Goal: Transaction & Acquisition: Obtain resource

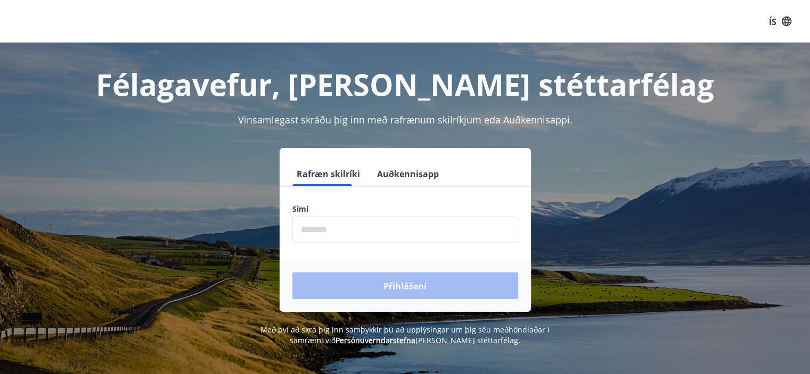
scroll to position [226, 0]
click at [428, 168] on font "Auðkennisapp" at bounding box center [408, 174] width 62 height 12
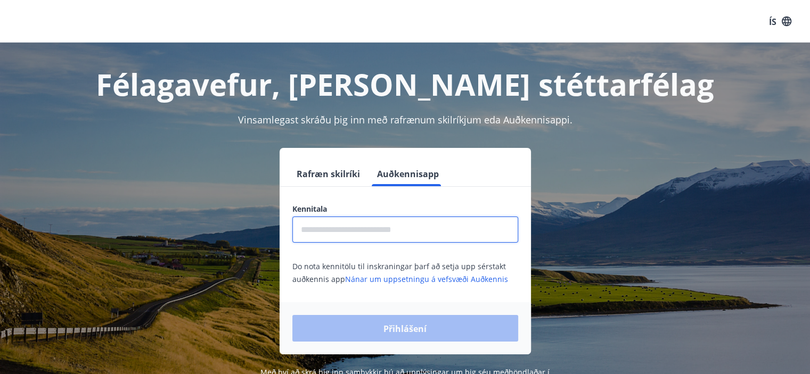
click at [366, 230] on input "text" at bounding box center [405, 230] width 226 height 26
type input "**********"
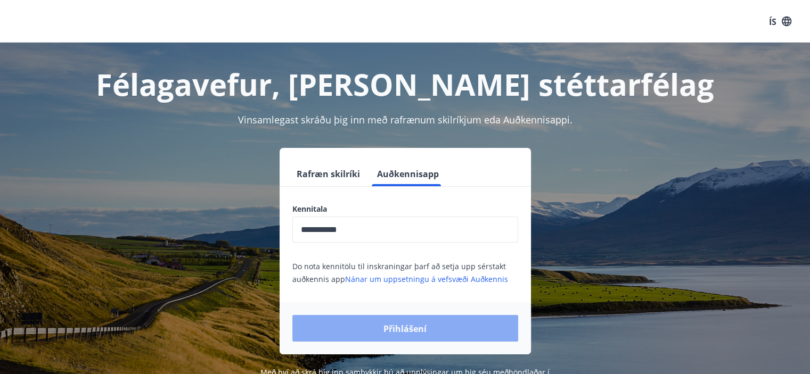
click at [380, 327] on button "Přihlášení" at bounding box center [405, 328] width 226 height 27
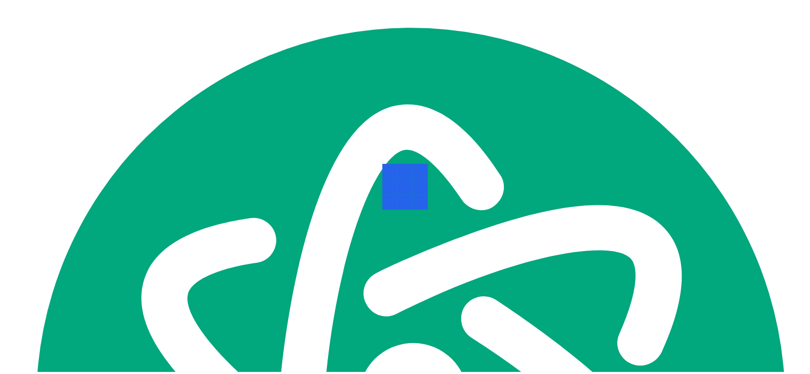
scroll to position [226, 0]
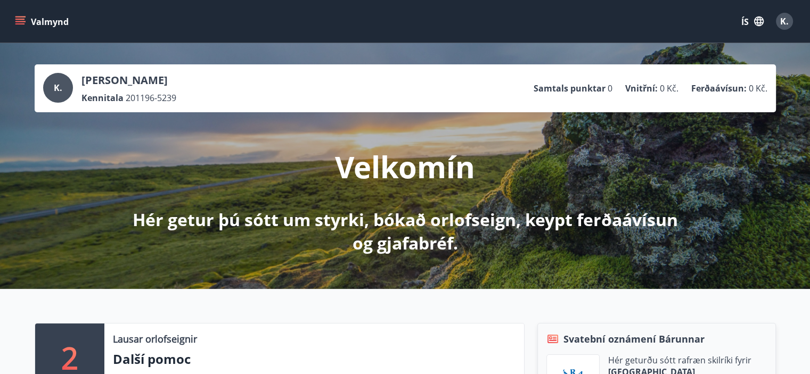
click at [281, 351] on p "Další pomoc" at bounding box center [314, 359] width 402 height 18
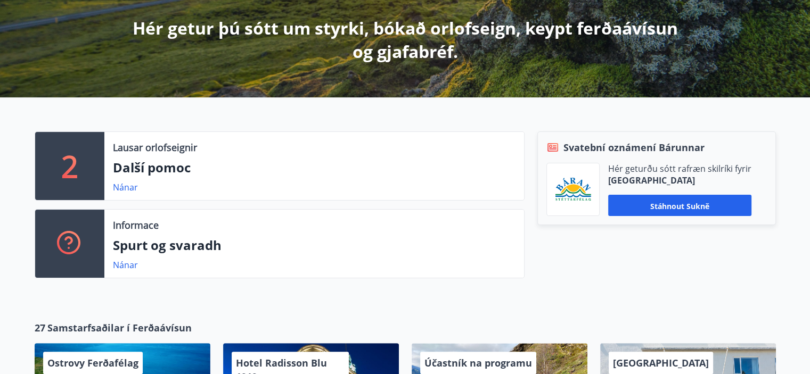
scroll to position [213, 0]
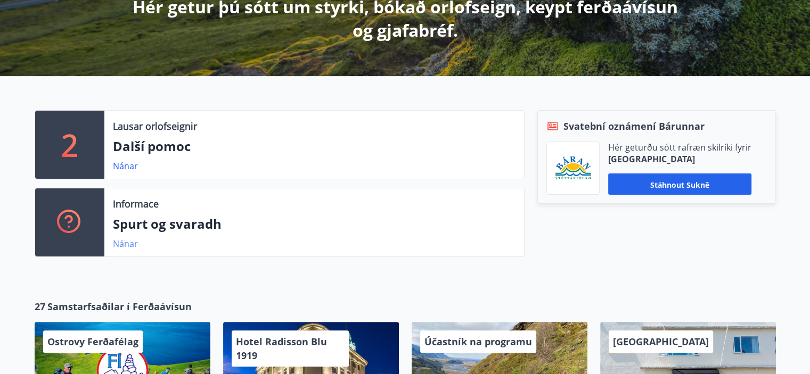
click at [122, 245] on font "Nánar" at bounding box center [125, 244] width 25 height 12
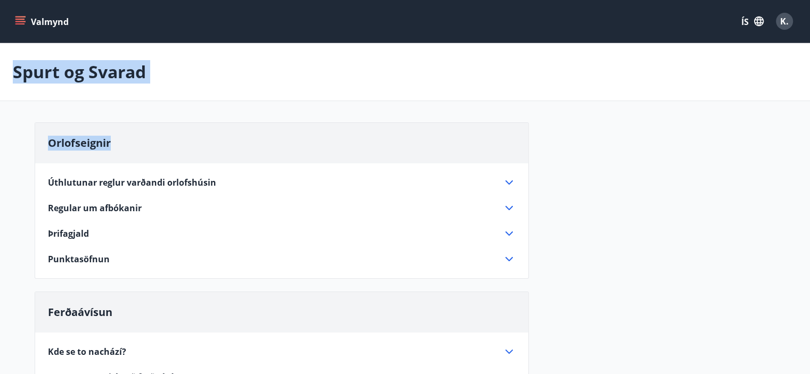
drag, startPoint x: 711, startPoint y: 133, endPoint x: 692, endPoint y: -31, distance: 165.5
type textarea "**********"
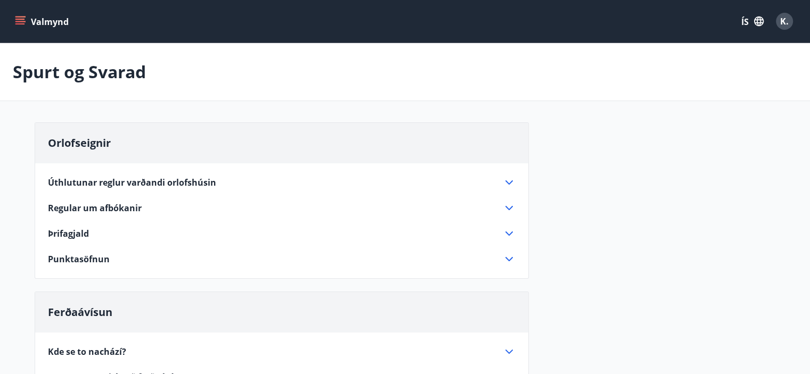
click at [21, 20] on icon "menu" at bounding box center [20, 21] width 11 height 11
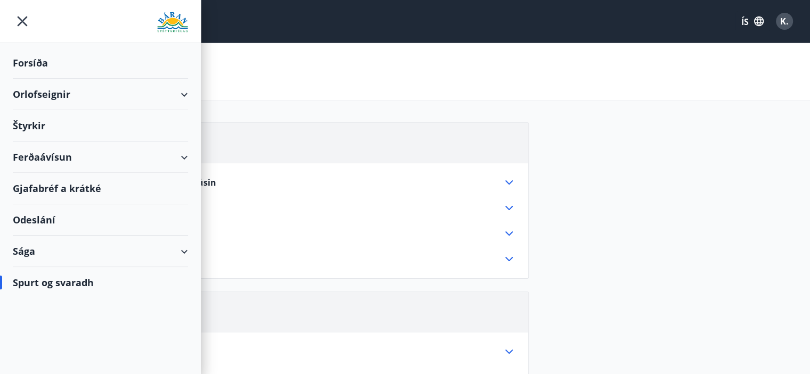
click at [63, 100] on font "Orlofseignir" at bounding box center [41, 94] width 57 height 13
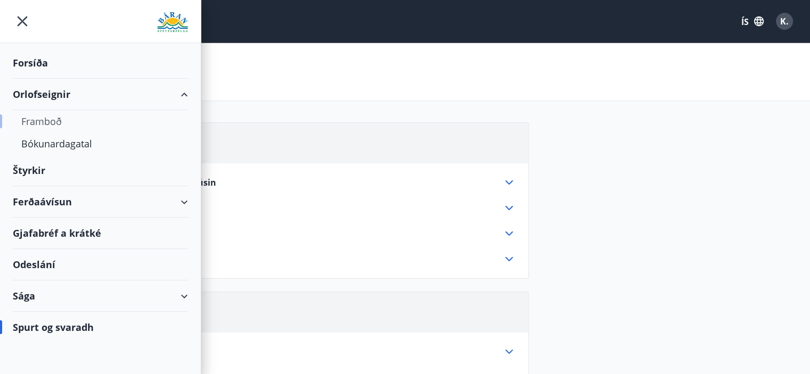
click at [55, 126] on font "Framboð" at bounding box center [41, 121] width 40 height 13
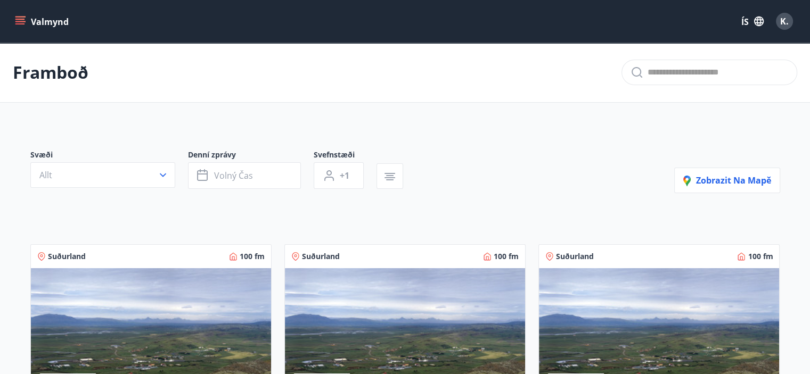
click at [21, 14] on button "Valmynd" at bounding box center [43, 21] width 60 height 19
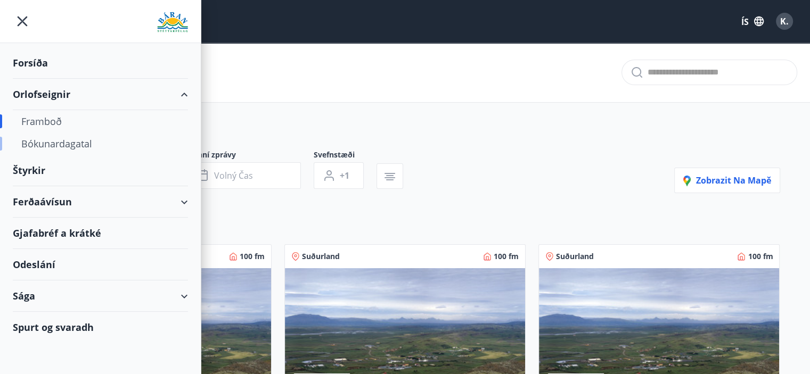
click at [36, 142] on font "Bókunardagatal" at bounding box center [56, 143] width 71 height 13
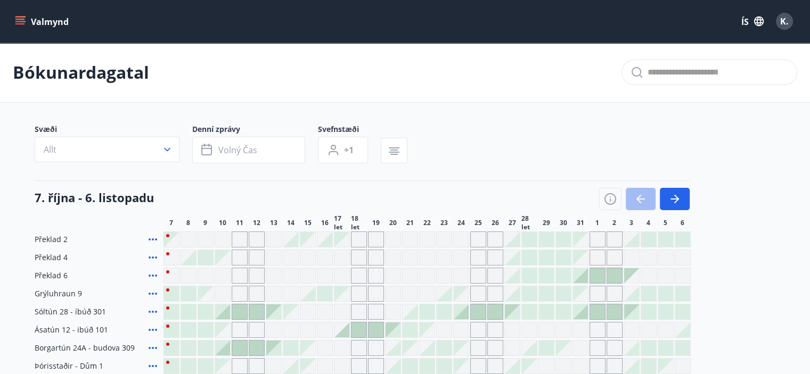
click at [12, 17] on div "Valmynd ÍS K." at bounding box center [405, 21] width 810 height 43
click at [18, 19] on icon "menu" at bounding box center [20, 19] width 10 height 1
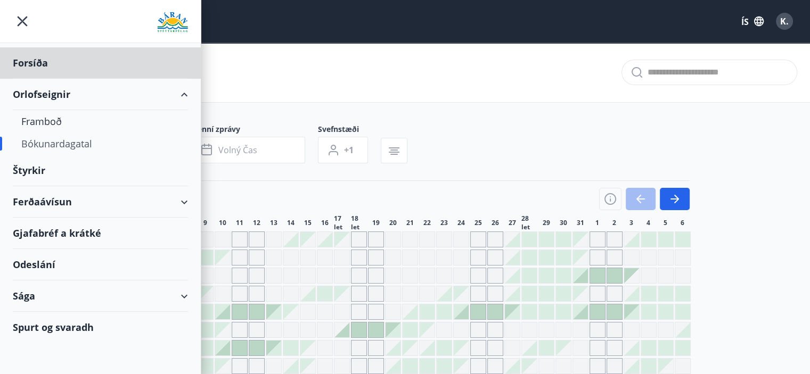
click at [44, 168] on font "Štyrkir" at bounding box center [29, 170] width 32 height 13
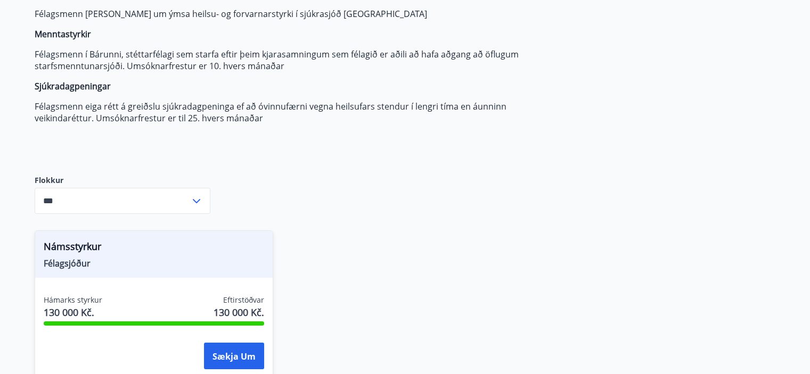
scroll to position [234, 0]
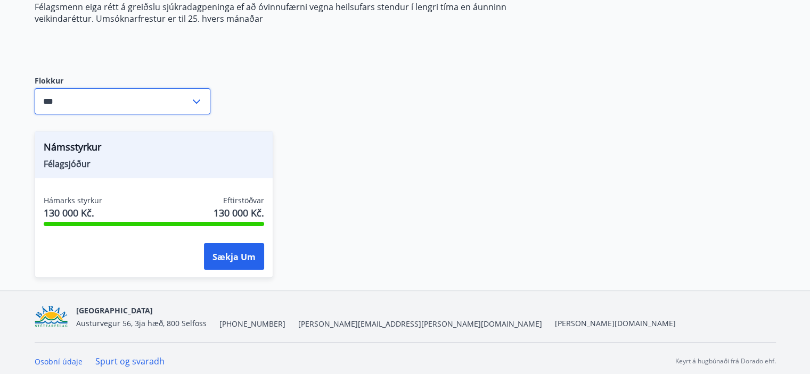
click at [78, 106] on input "***" at bounding box center [112, 101] width 155 height 26
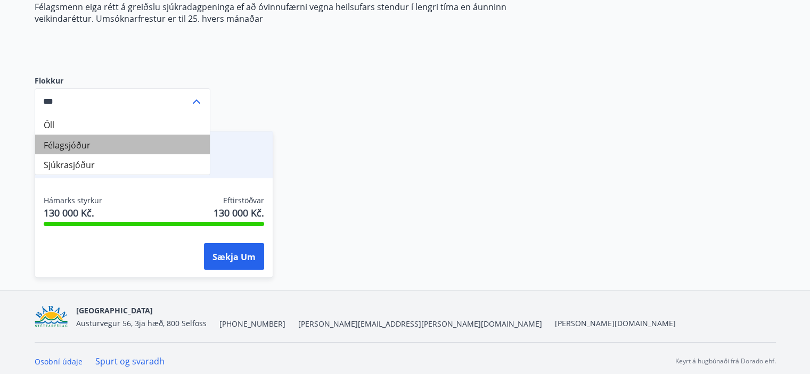
click at [77, 138] on font "Félagsjóður" at bounding box center [67, 145] width 47 height 14
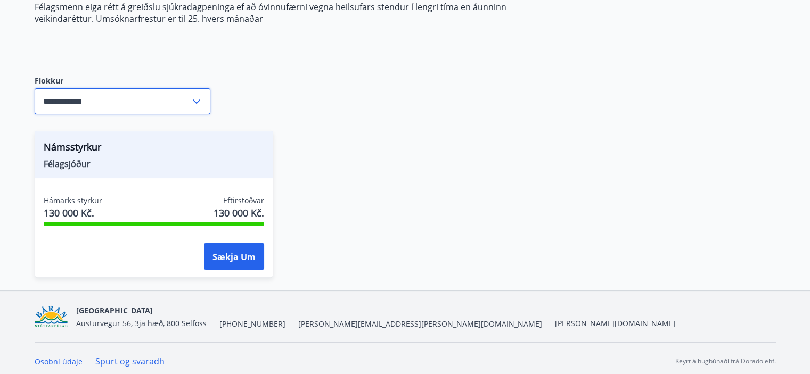
click at [72, 100] on input "**********" at bounding box center [112, 101] width 155 height 26
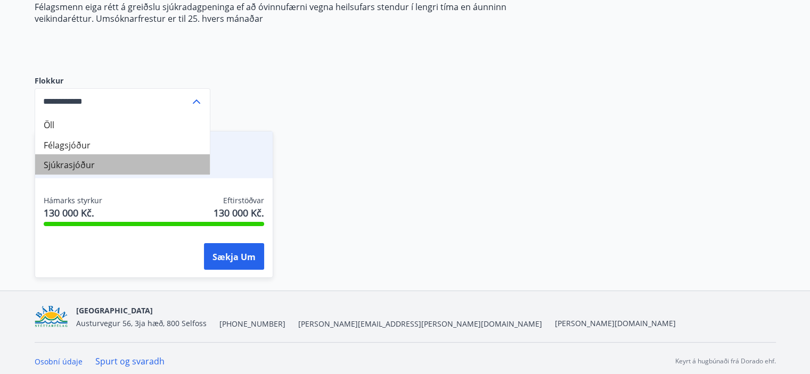
click at [77, 157] on li "Sjúkrasjóður" at bounding box center [122, 164] width 175 height 20
type input "**********"
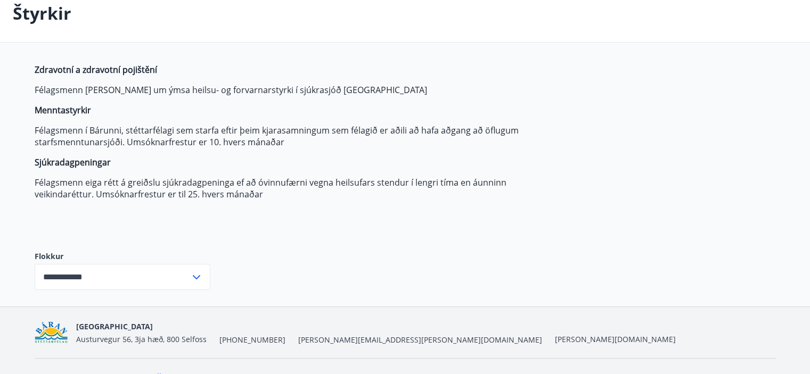
scroll to position [0, 0]
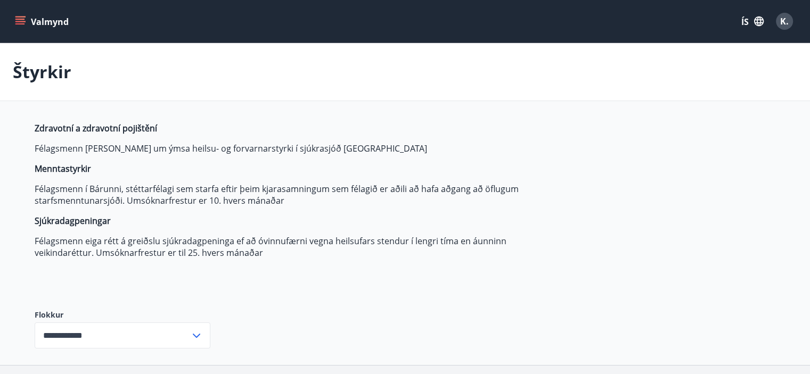
click at [11, 21] on div "Valmynd ÍS K." at bounding box center [405, 21] width 810 height 43
click at [17, 21] on icon "menu" at bounding box center [20, 21] width 11 height 11
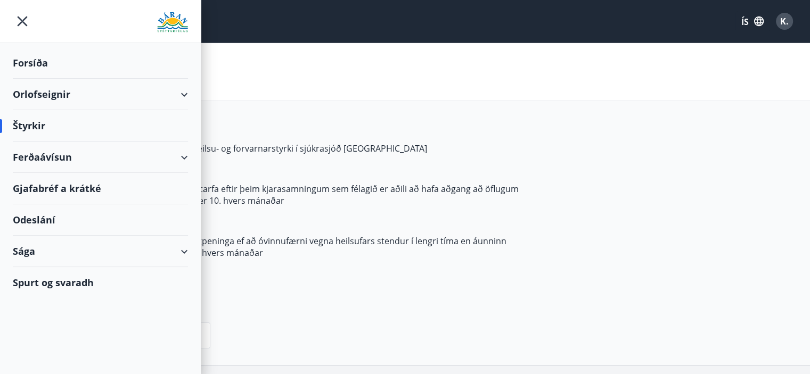
click at [48, 156] on font "Ferðaávísun" at bounding box center [42, 157] width 59 height 13
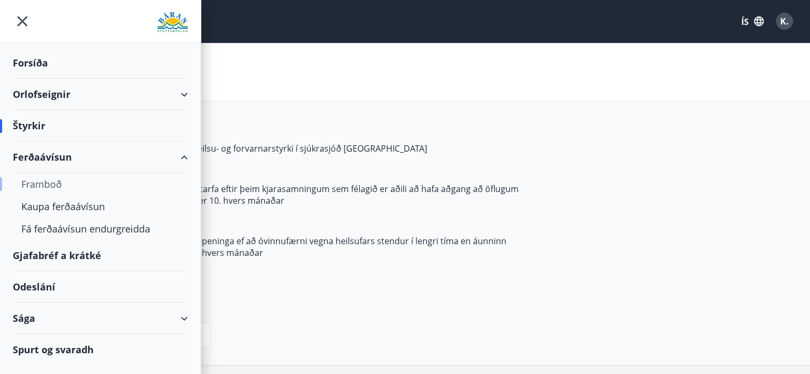
click at [47, 181] on font "Framboð" at bounding box center [41, 184] width 40 height 13
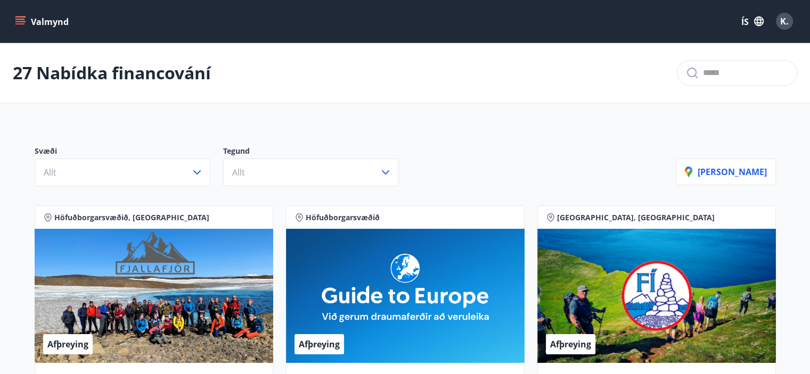
click at [19, 20] on icon "menu" at bounding box center [20, 21] width 11 height 11
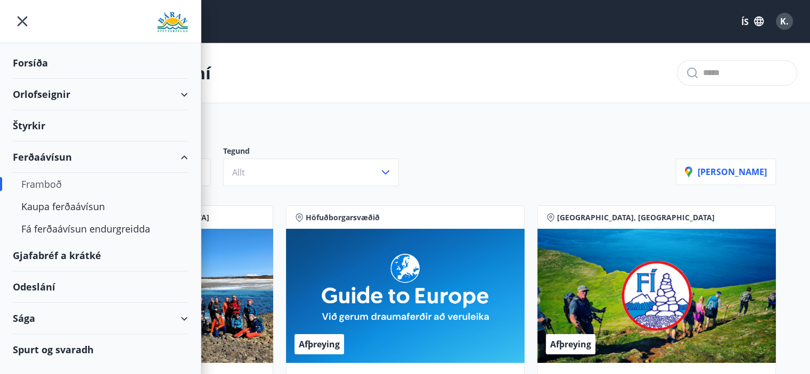
click at [45, 259] on font "Gjafabréf a krátké" at bounding box center [57, 255] width 88 height 13
click at [42, 284] on font "Odeslání" at bounding box center [34, 287] width 43 height 13
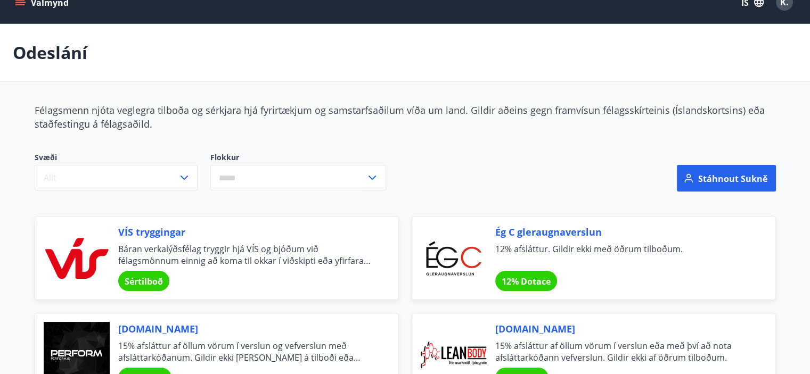
scroll to position [21, 0]
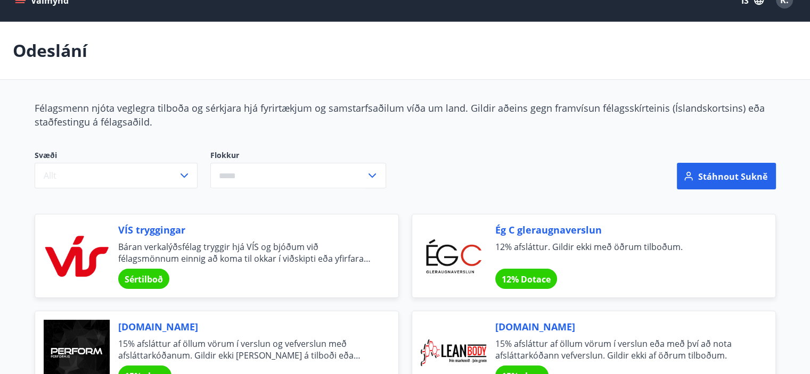
click at [375, 178] on icon at bounding box center [372, 175] width 13 height 13
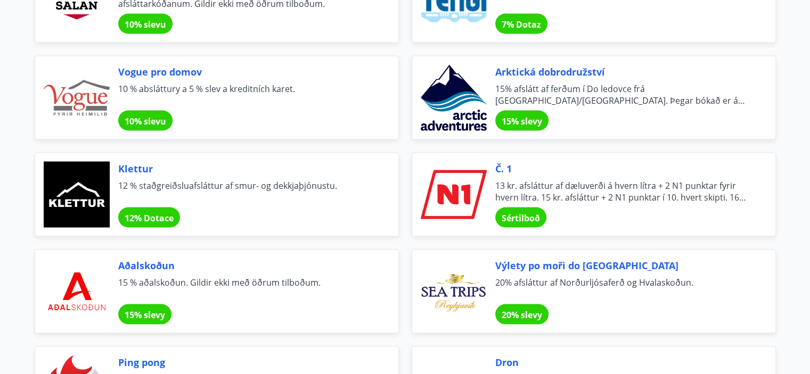
scroll to position [2046, 0]
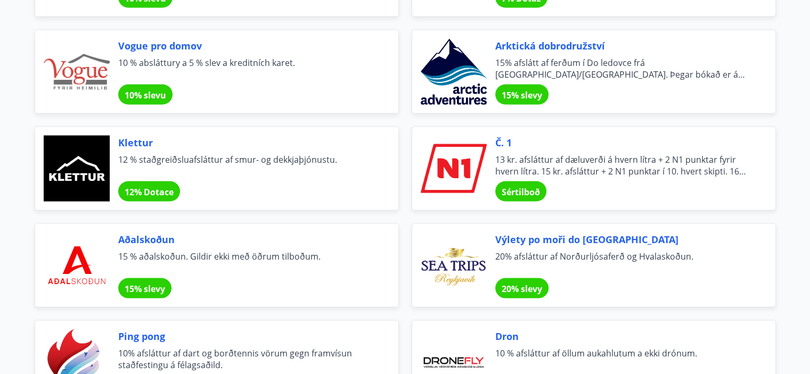
click at [537, 193] on font "Sértilboð" at bounding box center [520, 192] width 38 height 12
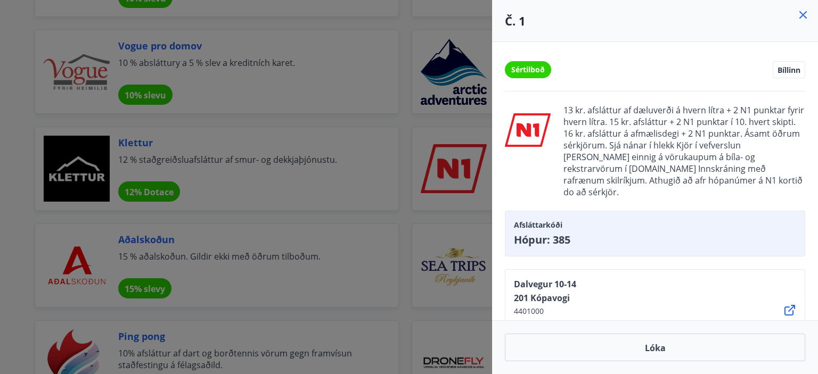
click at [559, 233] on font "Hópur: 385" at bounding box center [542, 240] width 56 height 14
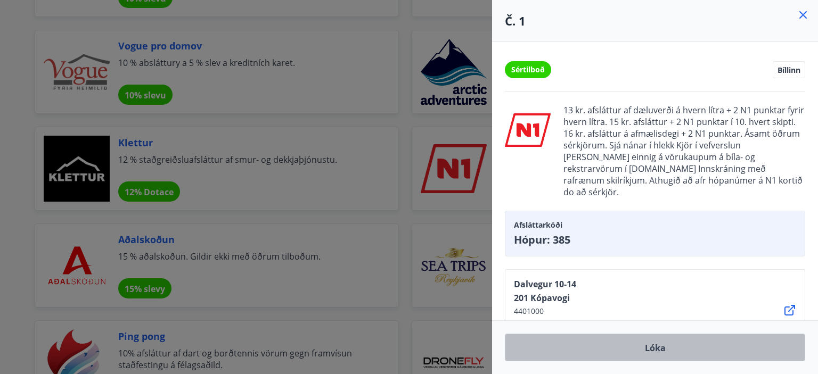
click at [701, 344] on button "Lóka" at bounding box center [655, 348] width 300 height 28
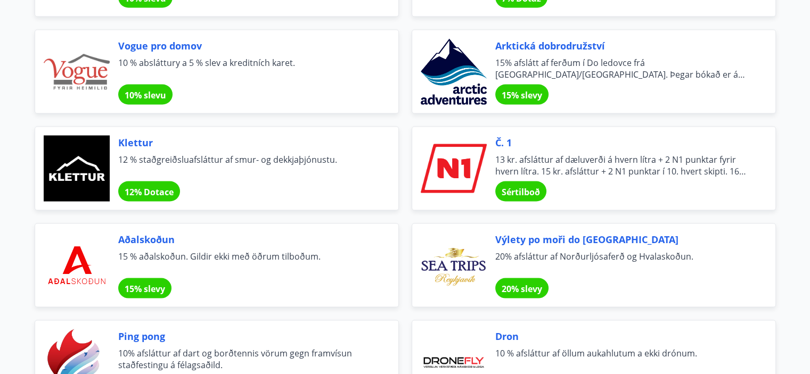
click at [537, 187] on font "Sértilboð" at bounding box center [520, 192] width 38 height 12
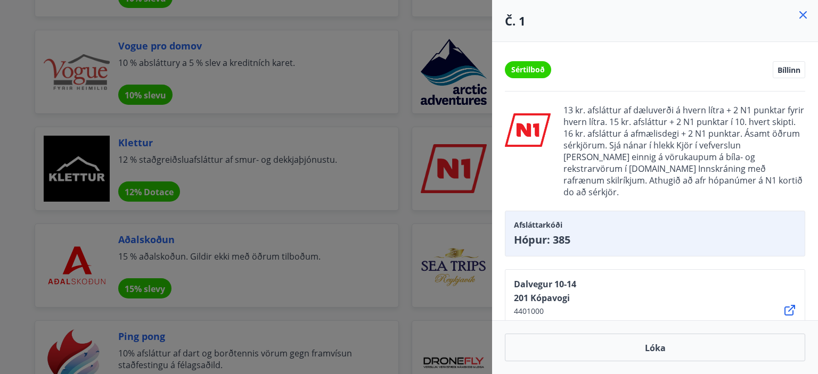
click at [673, 122] on font "13 kr. afsláttur af dæluverði á hvern lítra + 2 N1 punktar fyrir hvern lítra. 1…" at bounding box center [683, 151] width 241 height 94
click at [557, 278] on font "Dalvegur 10-14" at bounding box center [545, 284] width 62 height 12
click at [617, 233] on span "Hópur: 385" at bounding box center [655, 240] width 282 height 15
click at [532, 73] on font "Sértilboð" at bounding box center [528, 69] width 34 height 10
click at [794, 70] on font "Bíllinn" at bounding box center [788, 70] width 23 height 10
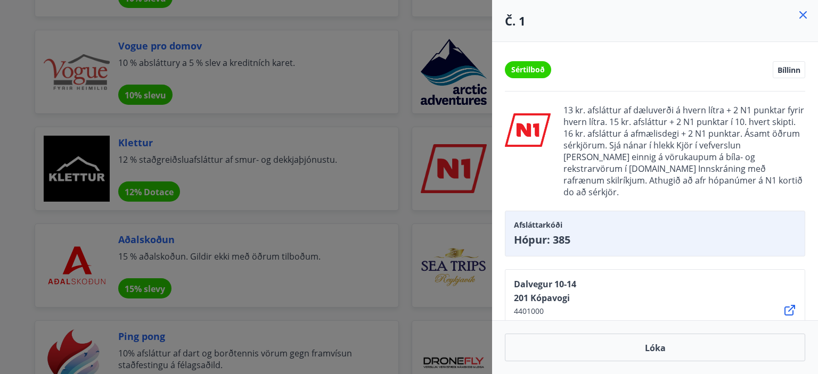
click at [803, 10] on icon at bounding box center [802, 15] width 13 height 13
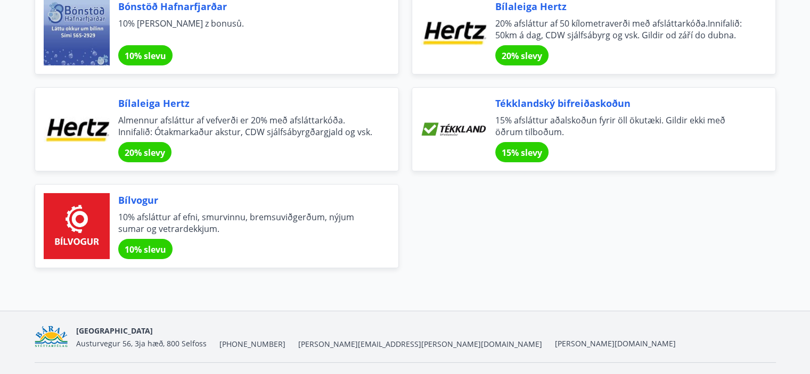
scroll to position [3750, 0]
